Goal: Register for event/course

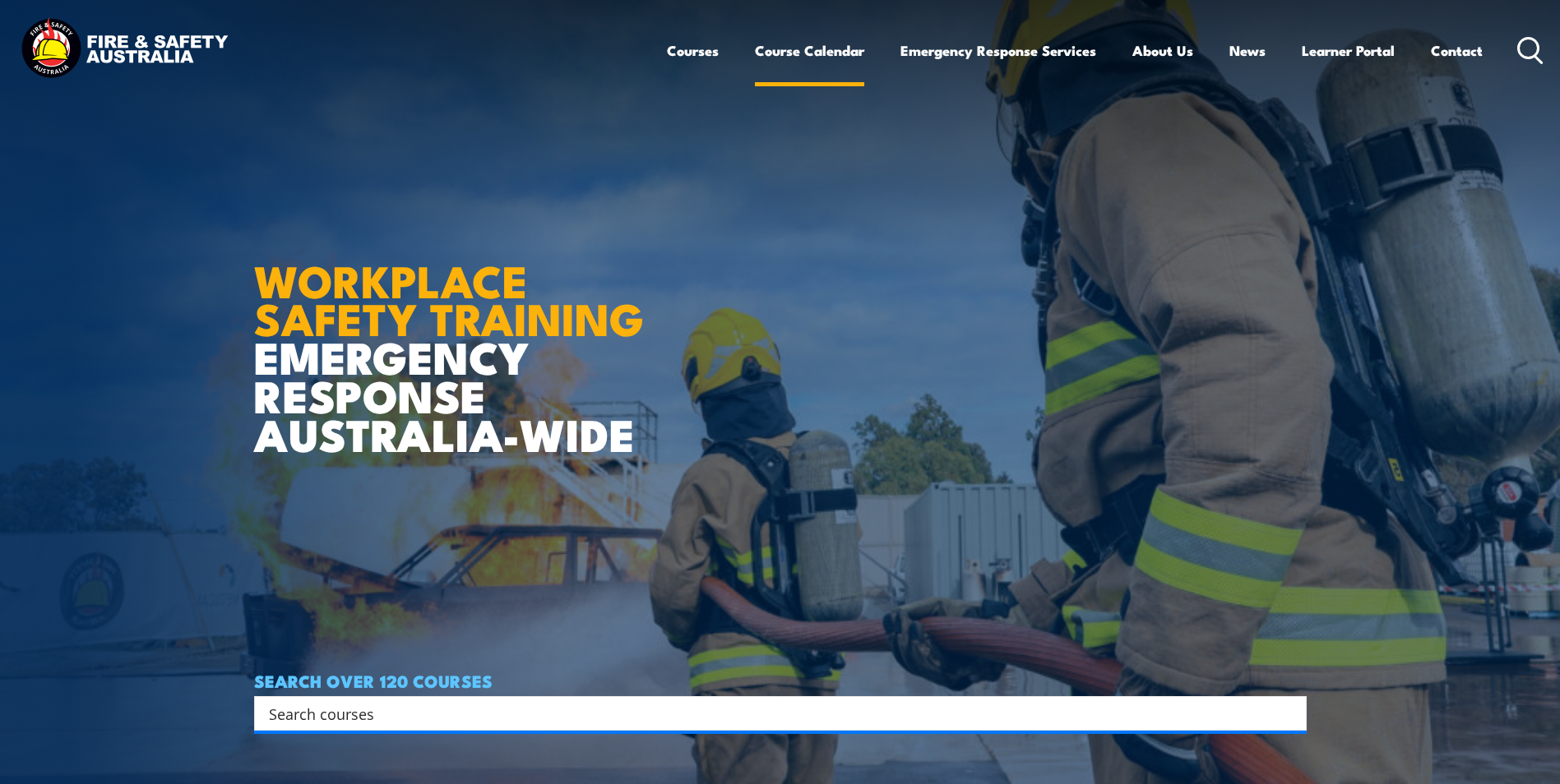
click at [782, 54] on link "Course Calendar" at bounding box center [810, 50] width 109 height 44
click at [808, 42] on link "Course Calendar" at bounding box center [810, 50] width 109 height 44
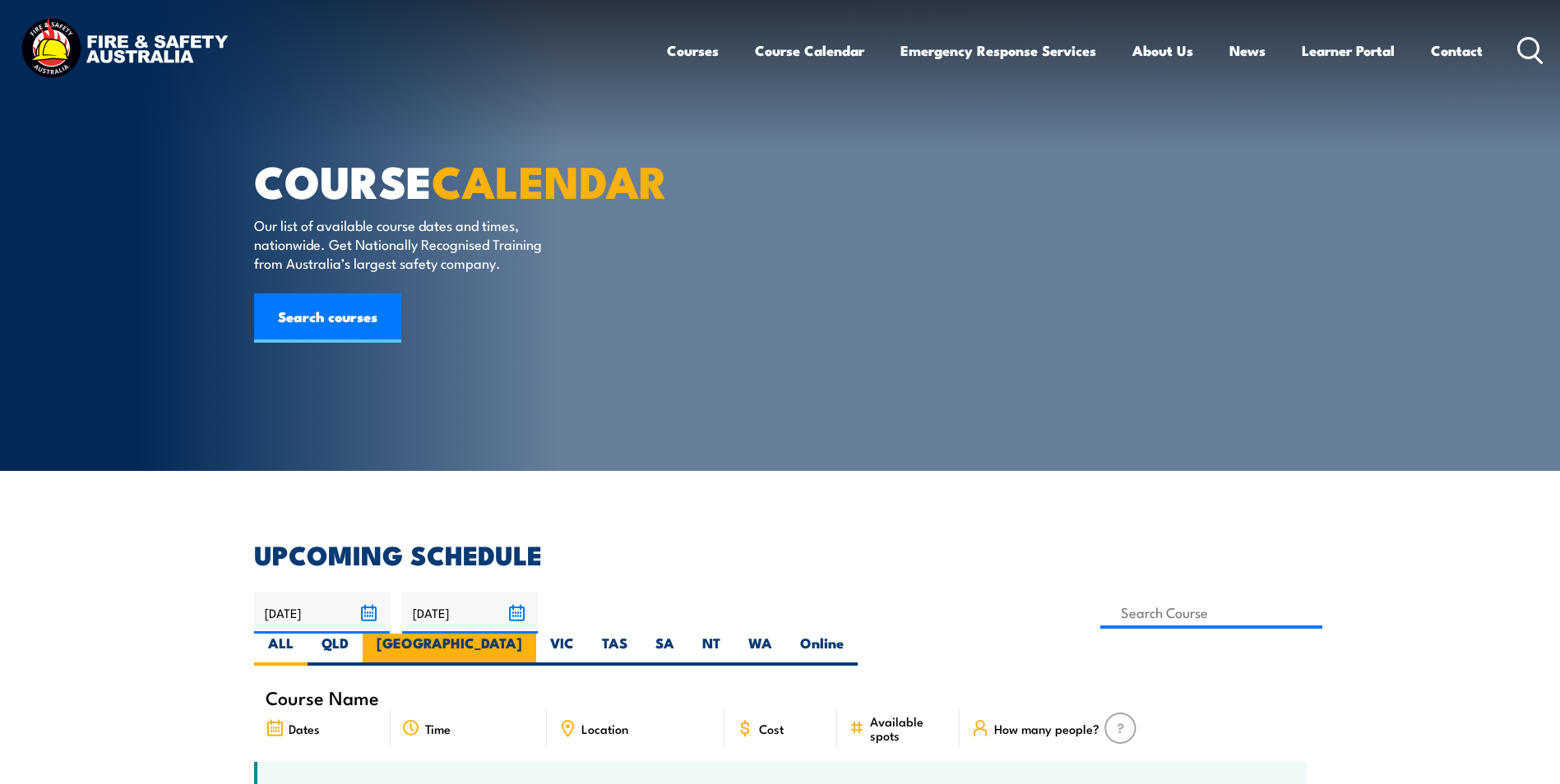
click at [536, 634] on label "[GEOGRAPHIC_DATA]" at bounding box center [449, 650] width 174 height 32
click at [533, 634] on input "[GEOGRAPHIC_DATA]" at bounding box center [528, 639] width 11 height 11
radio input "true"
click at [536, 634] on label "[GEOGRAPHIC_DATA]" at bounding box center [449, 650] width 174 height 32
click at [533, 634] on input "[GEOGRAPHIC_DATA]" at bounding box center [528, 639] width 11 height 11
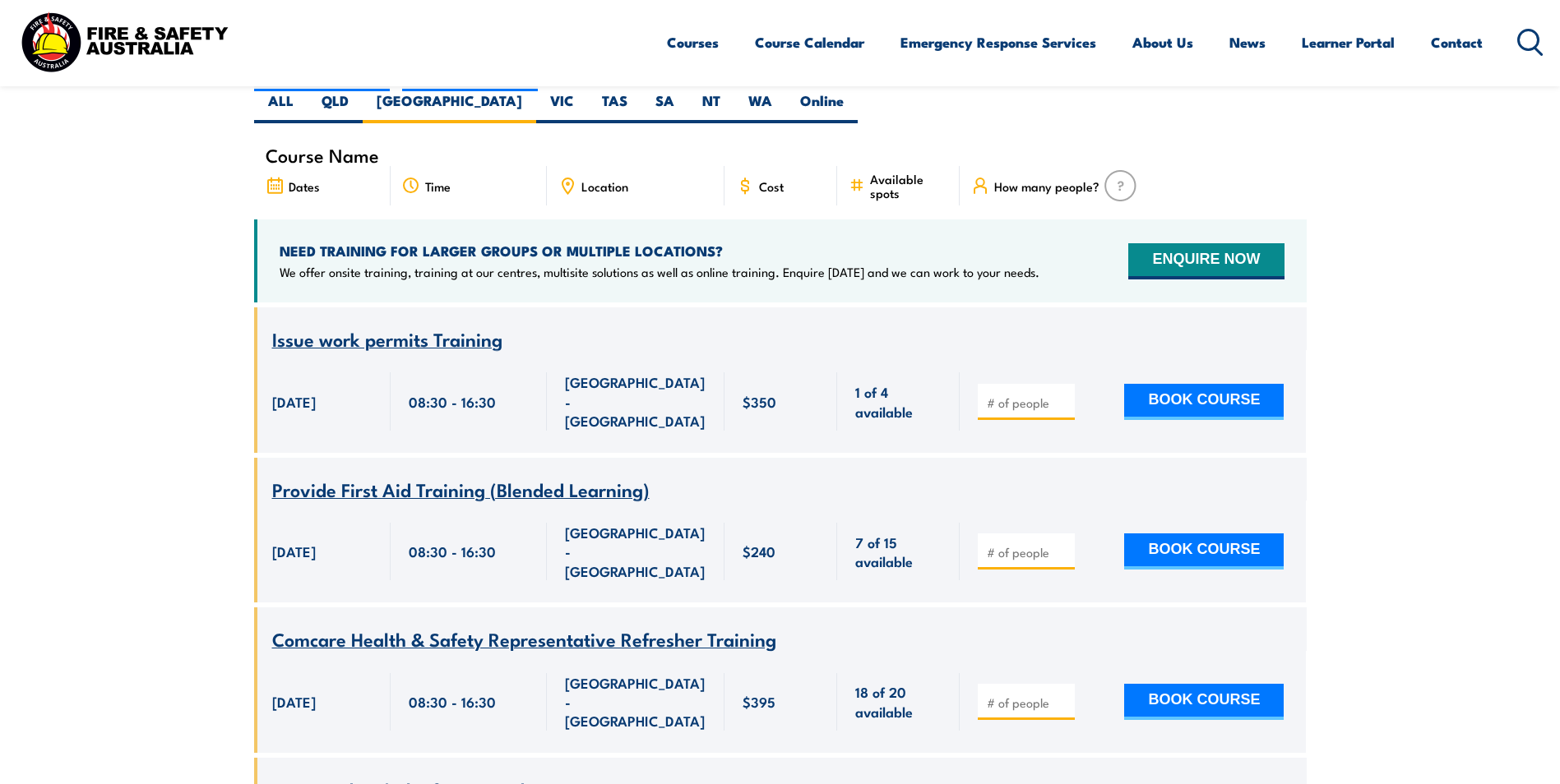
scroll to position [378, 0]
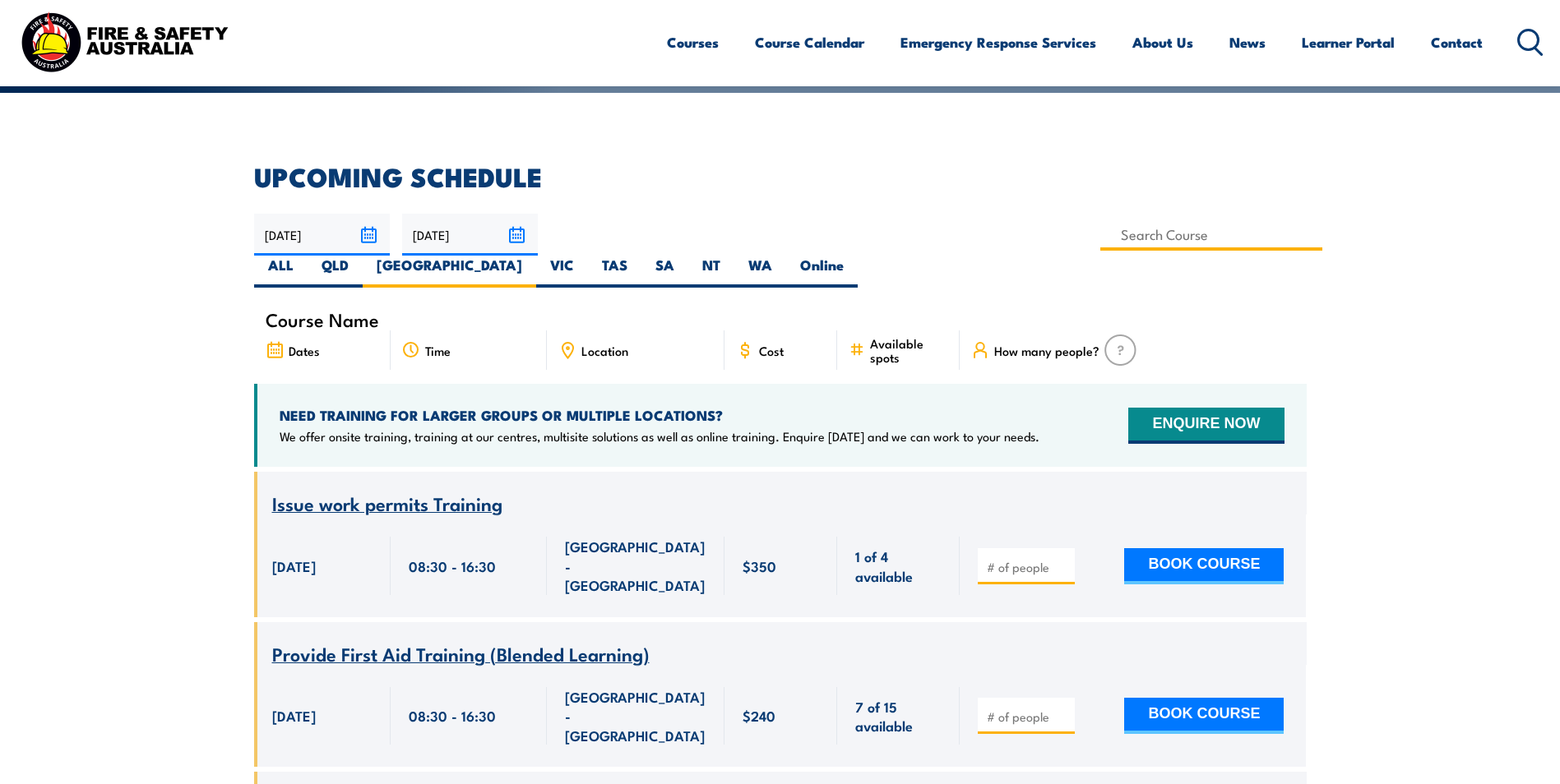
click at [1100, 243] on input at bounding box center [1211, 235] width 223 height 32
type input "Fire Extinguisher Training"
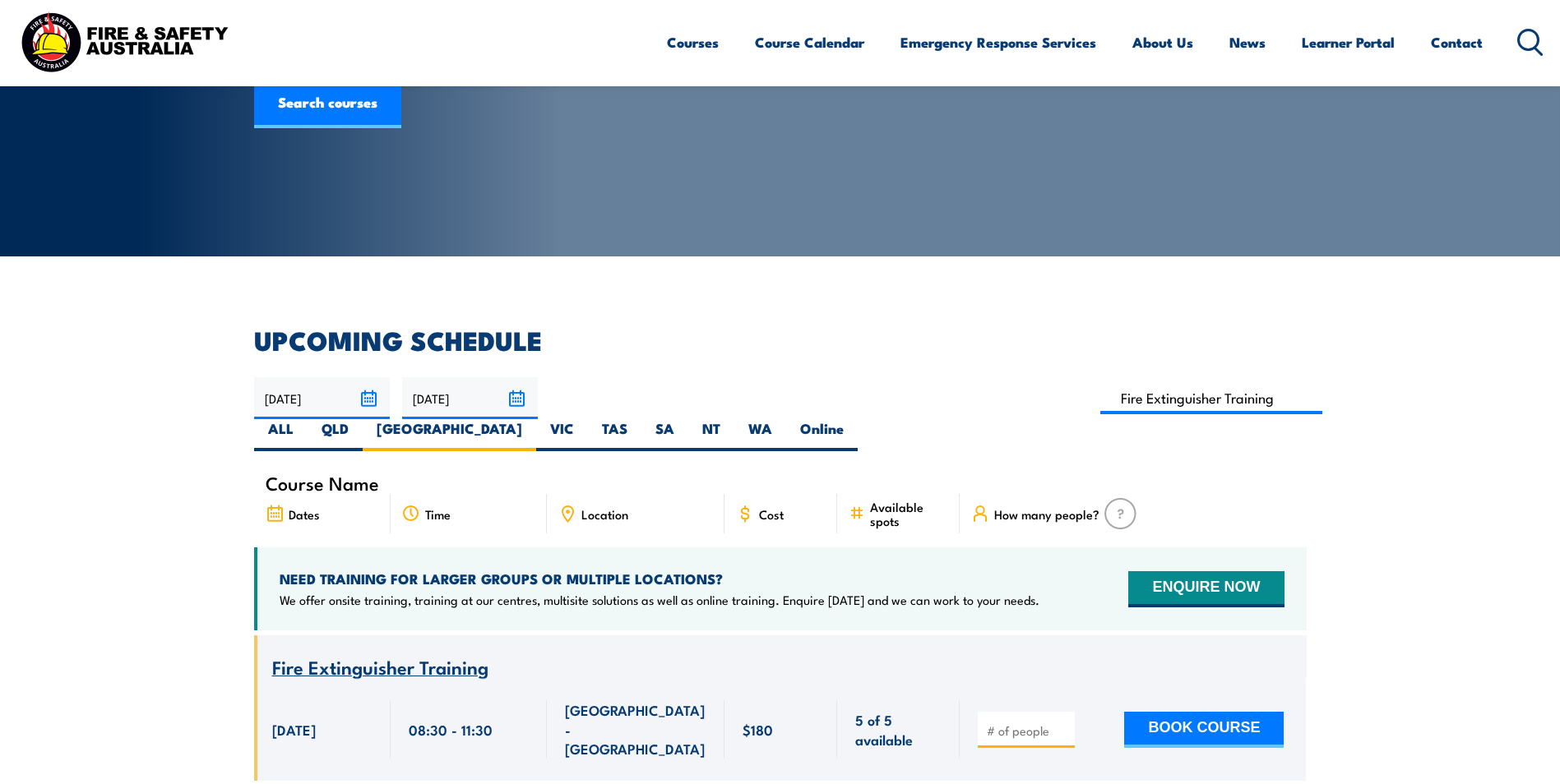
scroll to position [214, 0]
